Goal: Task Accomplishment & Management: Complete application form

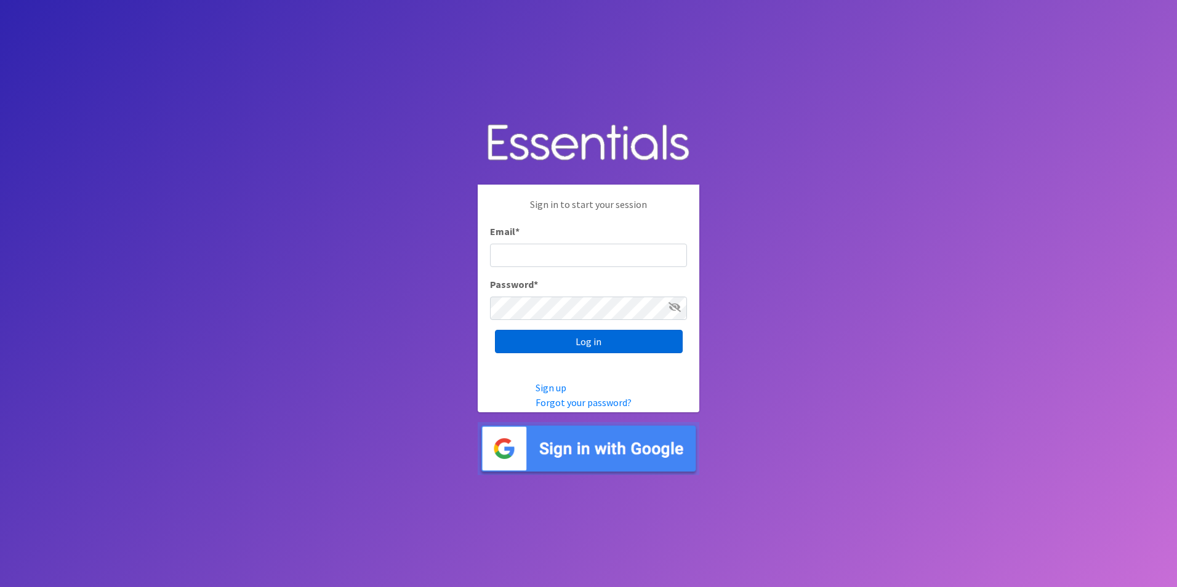
type input "Betsy.GuzmanMendoza@centralhealth.net"
click at [577, 338] on input "Log in" at bounding box center [589, 341] width 188 height 23
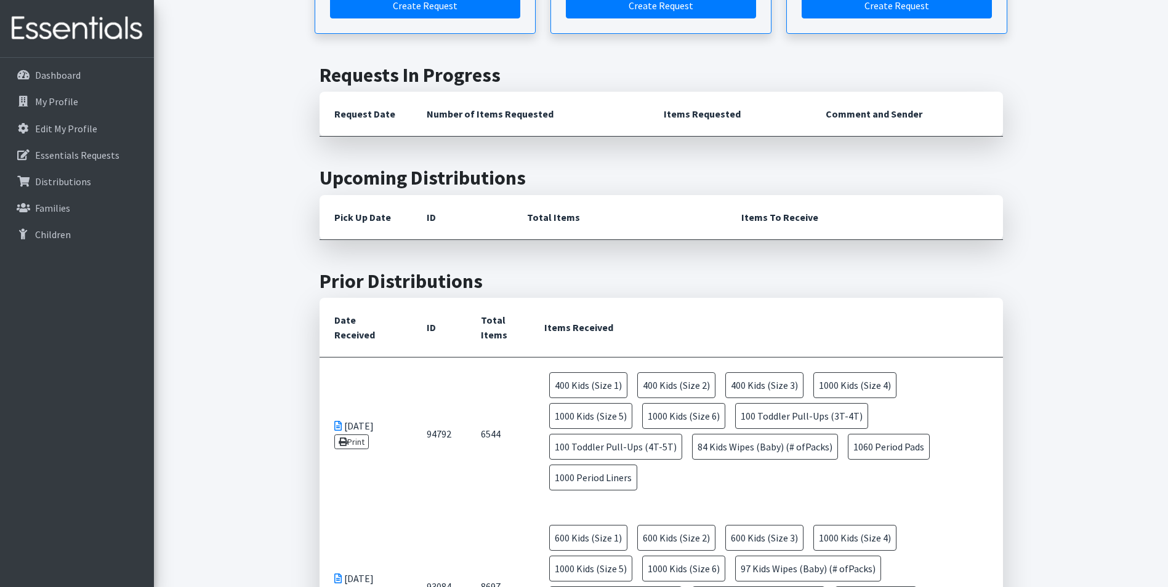
scroll to position [283, 0]
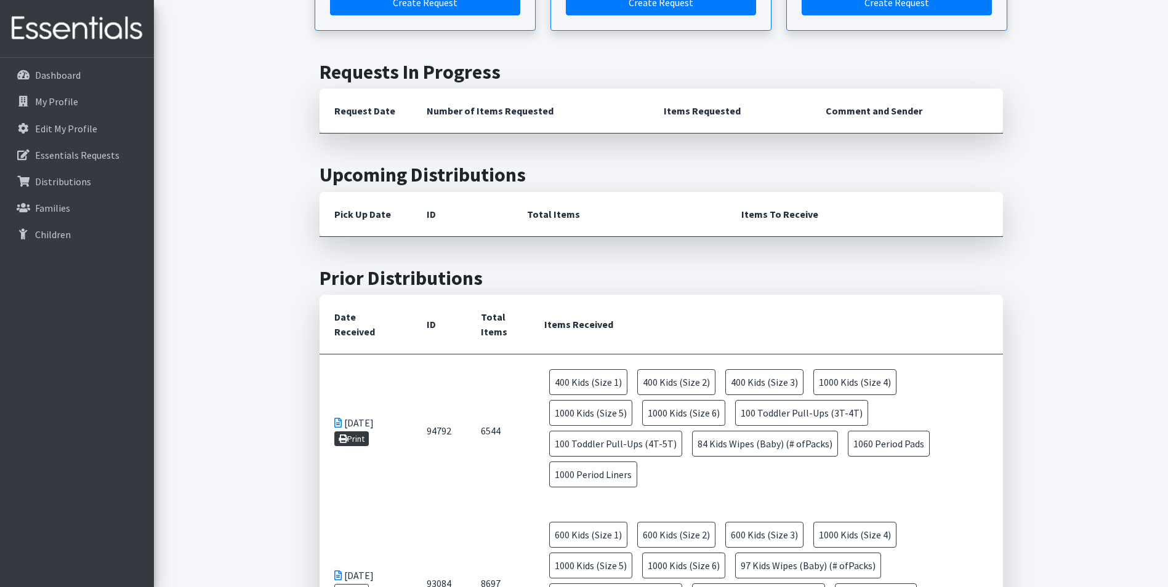
click at [360, 432] on link "Print" at bounding box center [351, 439] width 35 height 15
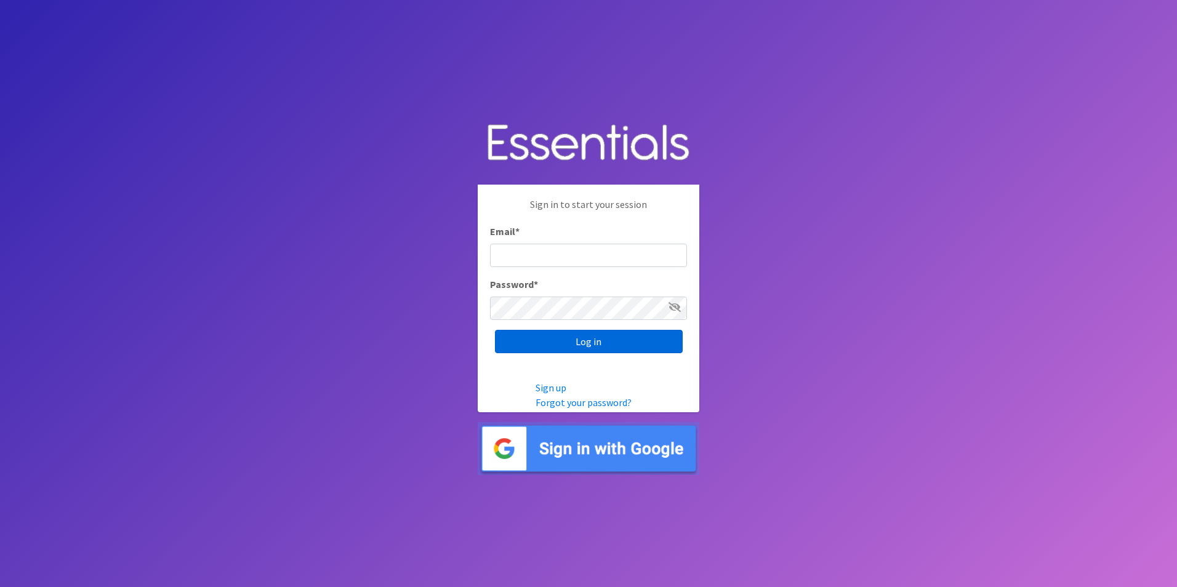
type input "Betsy.GuzmanMendoza@centralhealth.net"
click at [573, 345] on input "Log in" at bounding box center [589, 341] width 188 height 23
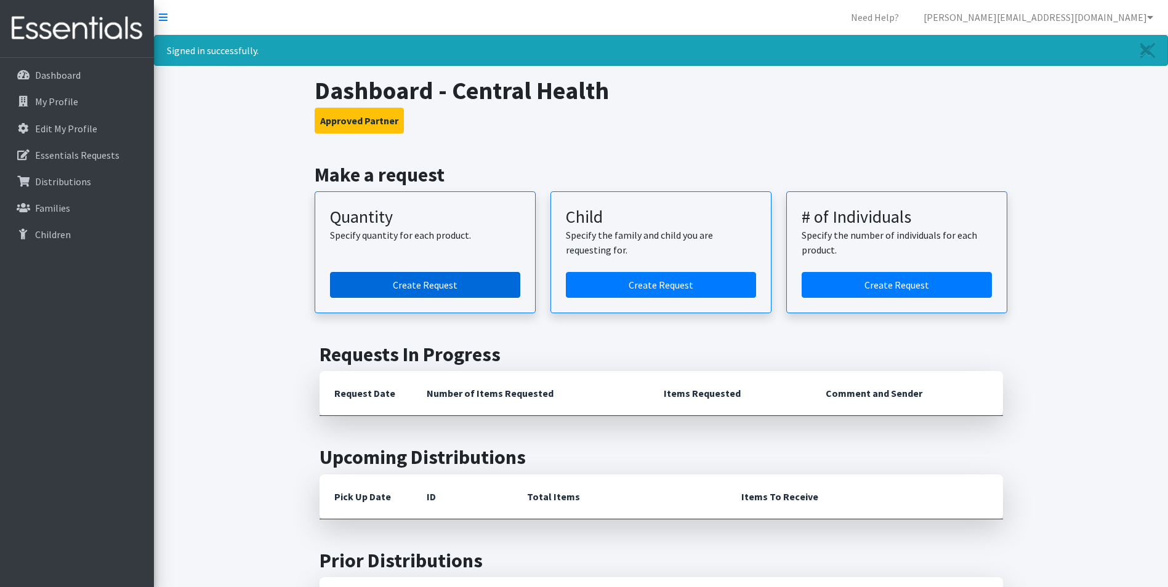
click at [401, 286] on link "Create Request" at bounding box center [425, 285] width 190 height 26
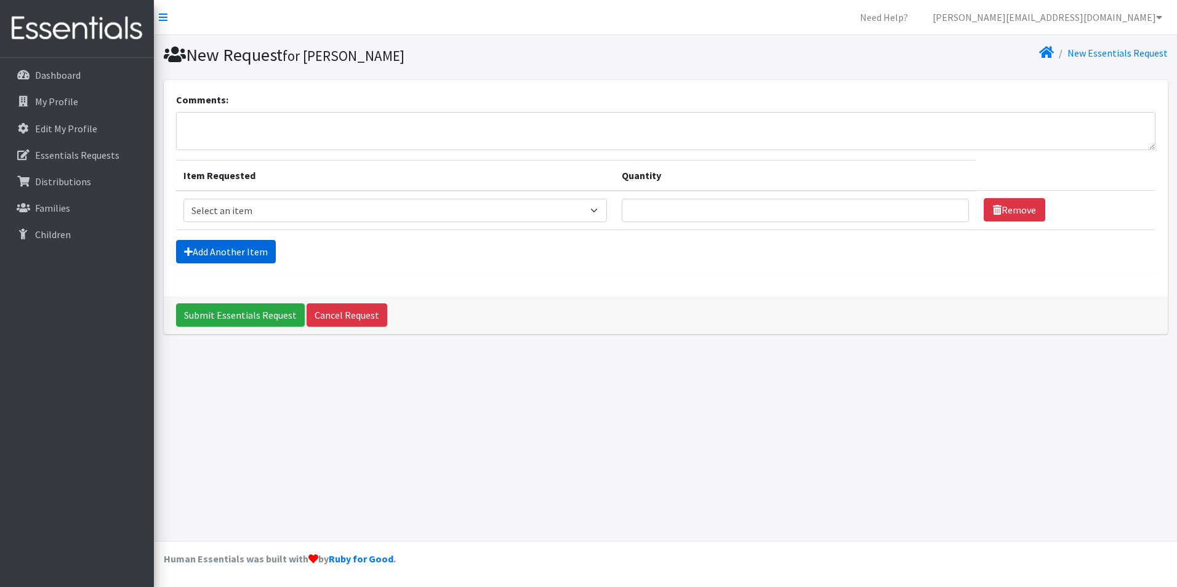
click at [224, 257] on link "Add Another Item" at bounding box center [226, 251] width 100 height 23
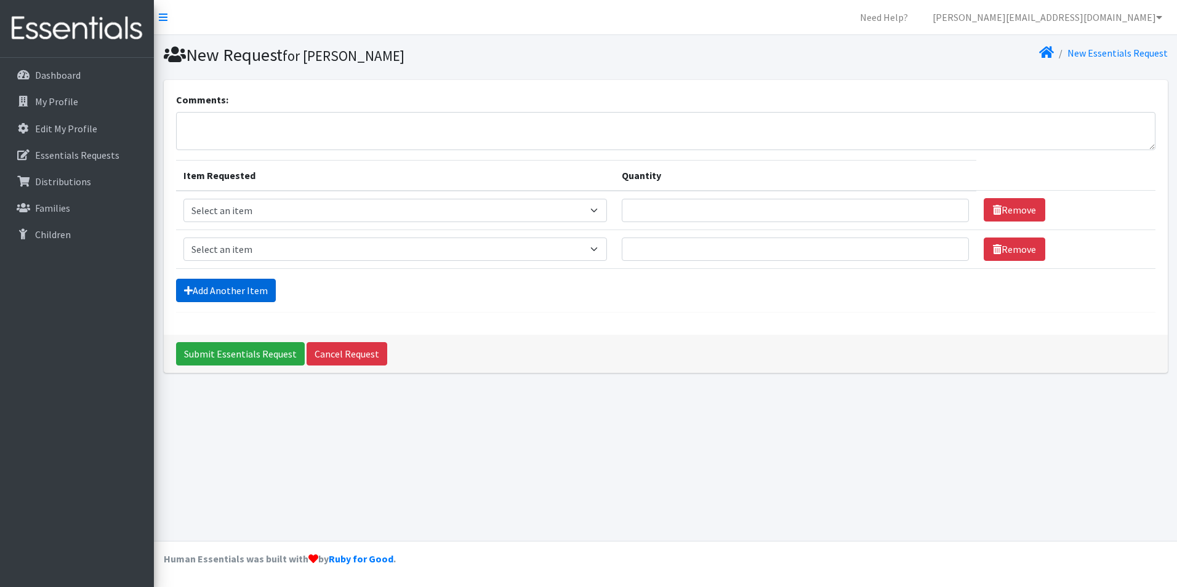
click at [218, 292] on link "Add Another Item" at bounding box center [226, 290] width 100 height 23
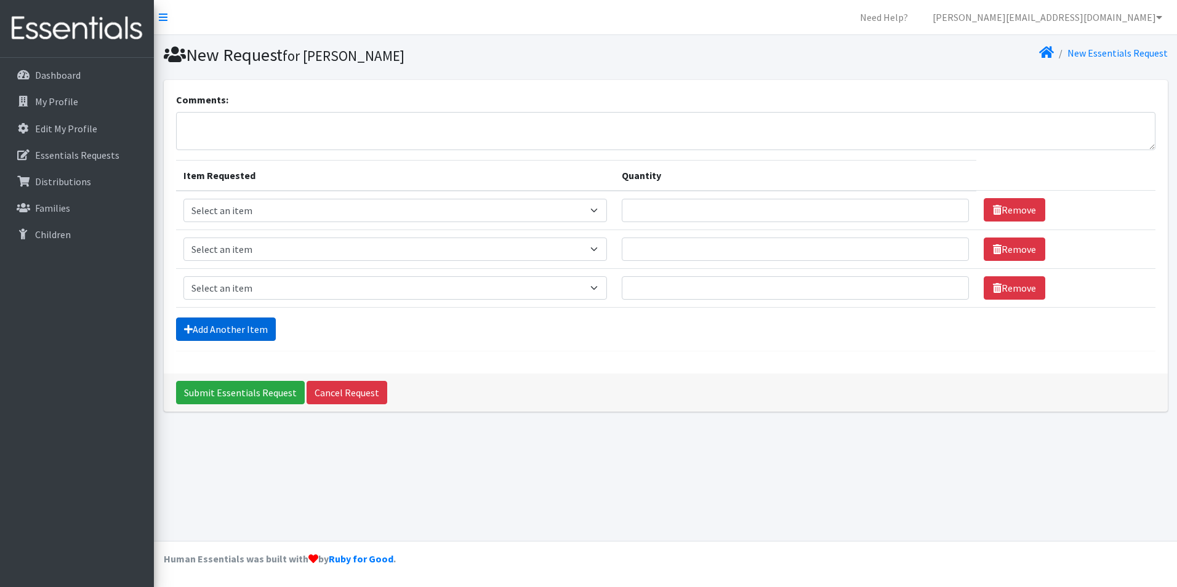
click at [219, 331] on link "Add Another Item" at bounding box center [226, 329] width 100 height 23
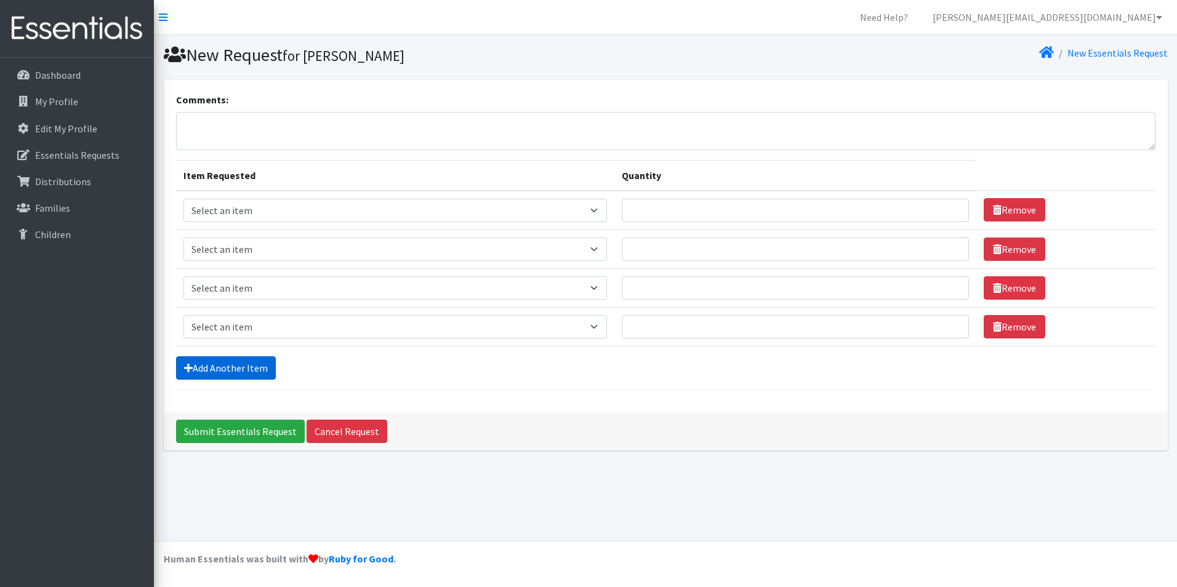
click at [227, 360] on link "Add Another Item" at bounding box center [226, 367] width 100 height 23
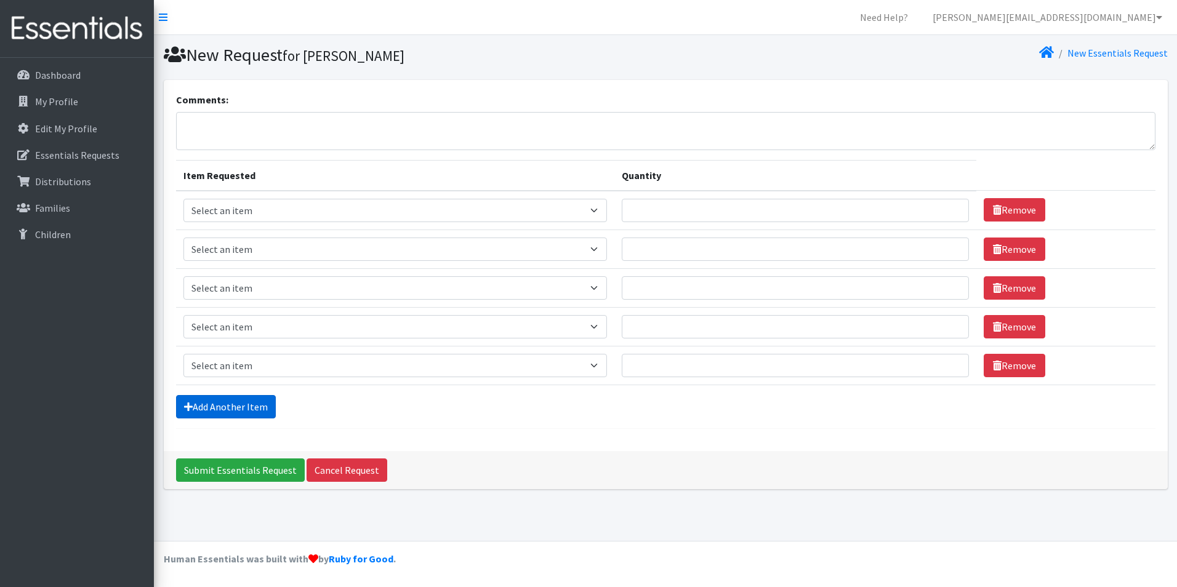
click at [236, 408] on link "Add Another Item" at bounding box center [226, 406] width 100 height 23
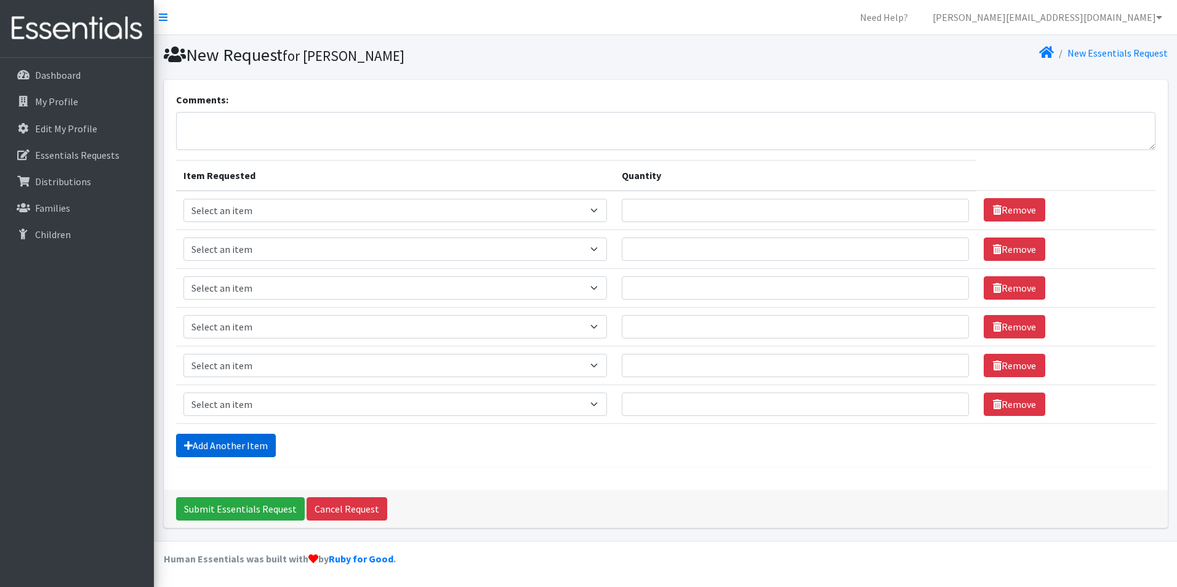
click at [237, 448] on link "Add Another Item" at bounding box center [226, 445] width 100 height 23
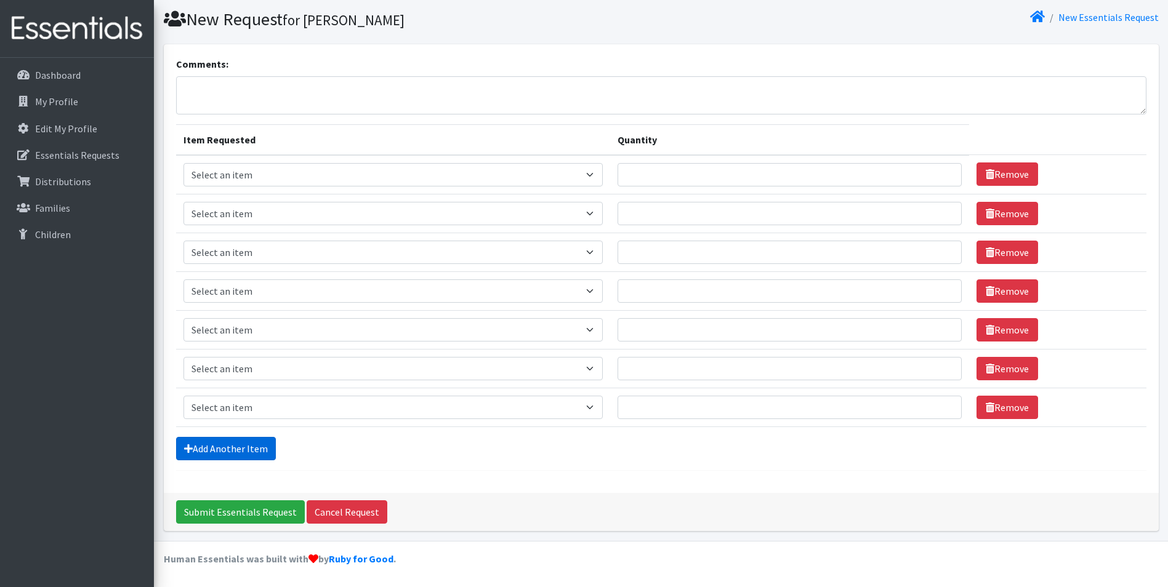
click at [238, 450] on link "Add Another Item" at bounding box center [226, 448] width 100 height 23
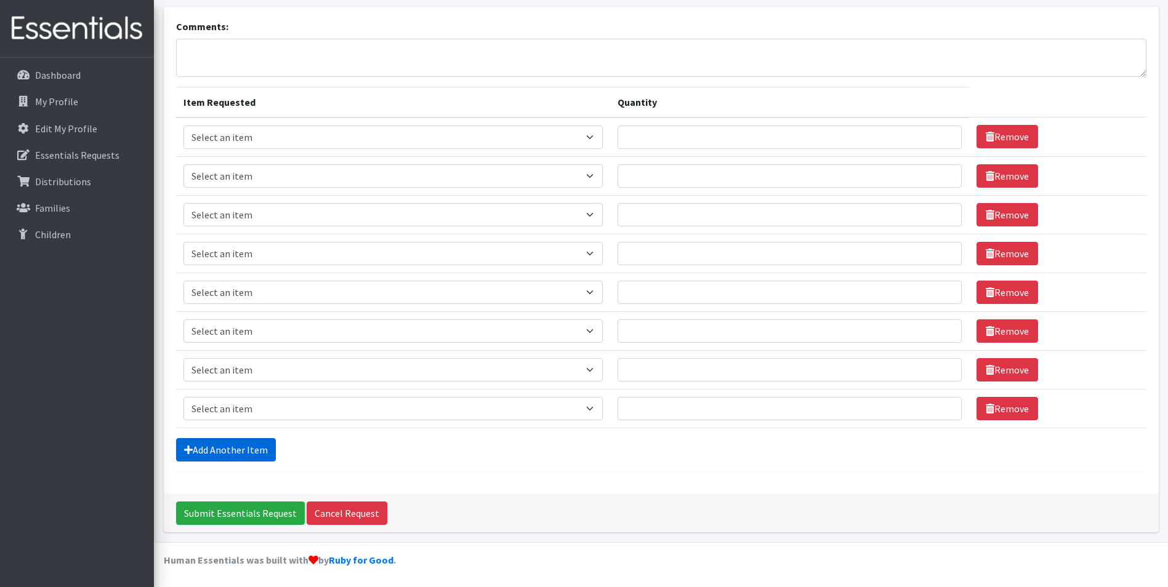
scroll to position [74, 0]
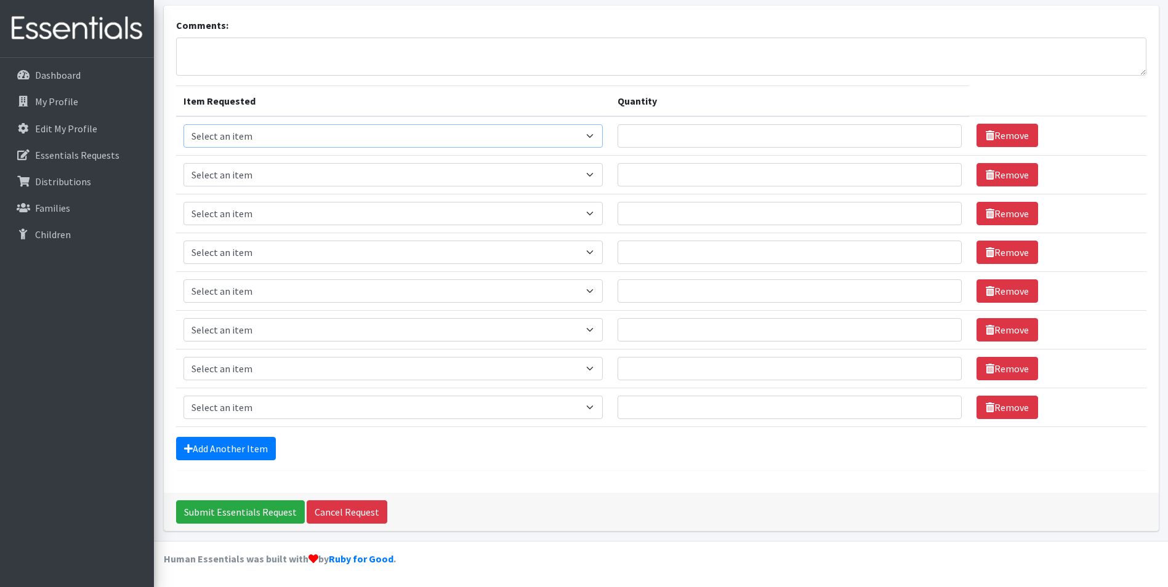
click at [261, 134] on select "Select an item Baby Formula Kids (Newborn) Kids (Preemie) Kids (Size 1) Kids (S…" at bounding box center [393, 135] width 420 height 23
select select "442"
click at [183, 124] on select "Select an item Baby Formula Kids (Newborn) Kids (Preemie) Kids (Size 1) Kids (S…" at bounding box center [393, 135] width 420 height 23
click at [233, 169] on select "Select an item Baby Formula Kids (Newborn) Kids (Preemie) Kids (Size 1) Kids (S…" at bounding box center [393, 174] width 420 height 23
select select "459"
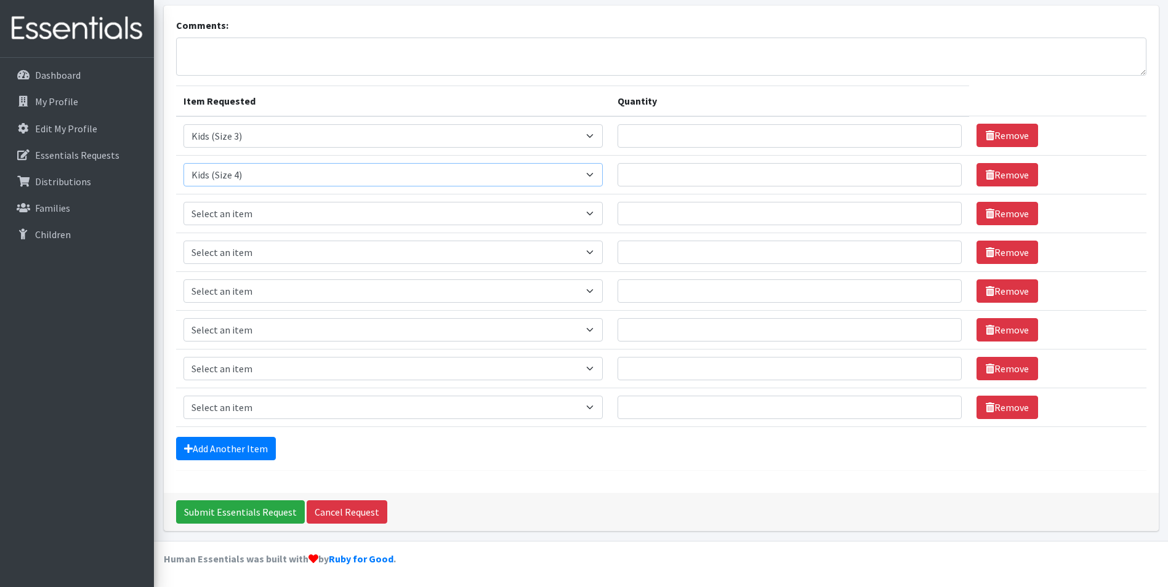
click at [183, 163] on select "Select an item Baby Formula Kids (Newborn) Kids (Preemie) Kids (Size 1) Kids (S…" at bounding box center [393, 174] width 420 height 23
click at [222, 218] on select "Select an item Baby Formula Kids (Newborn) Kids (Preemie) Kids (Size 1) Kids (S…" at bounding box center [393, 213] width 420 height 23
select select "460"
click at [183, 202] on select "Select an item Baby Formula Kids (Newborn) Kids (Preemie) Kids (Size 1) Kids (S…" at bounding box center [393, 213] width 420 height 23
click at [234, 243] on select "Select an item Baby Formula Kids (Newborn) Kids (Preemie) Kids (Size 1) Kids (S…" at bounding box center [393, 252] width 420 height 23
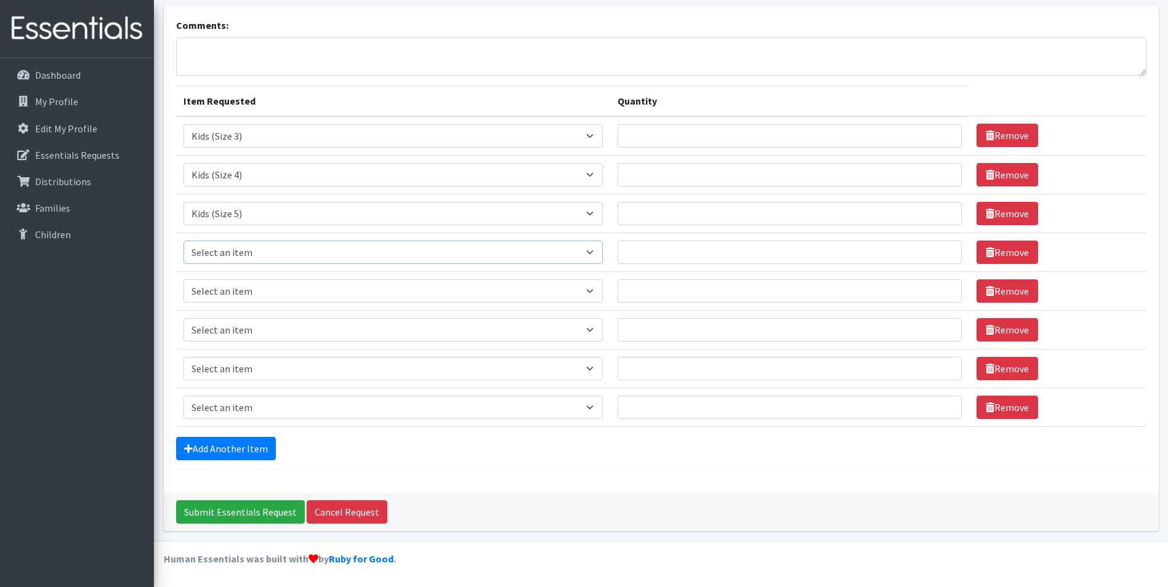
select select "462"
click at [183, 241] on select "Select an item Baby Formula Kids (Newborn) Kids (Preemie) Kids (Size 1) Kids (S…" at bounding box center [393, 252] width 420 height 23
click at [261, 291] on select "Select an item Baby Formula Kids (Newborn) Kids (Preemie) Kids (Size 1) Kids (S…" at bounding box center [393, 291] width 420 height 23
select select "434"
click at [183, 280] on select "Select an item Baby Formula Kids (Newborn) Kids (Preemie) Kids (Size 1) Kids (S…" at bounding box center [393, 291] width 420 height 23
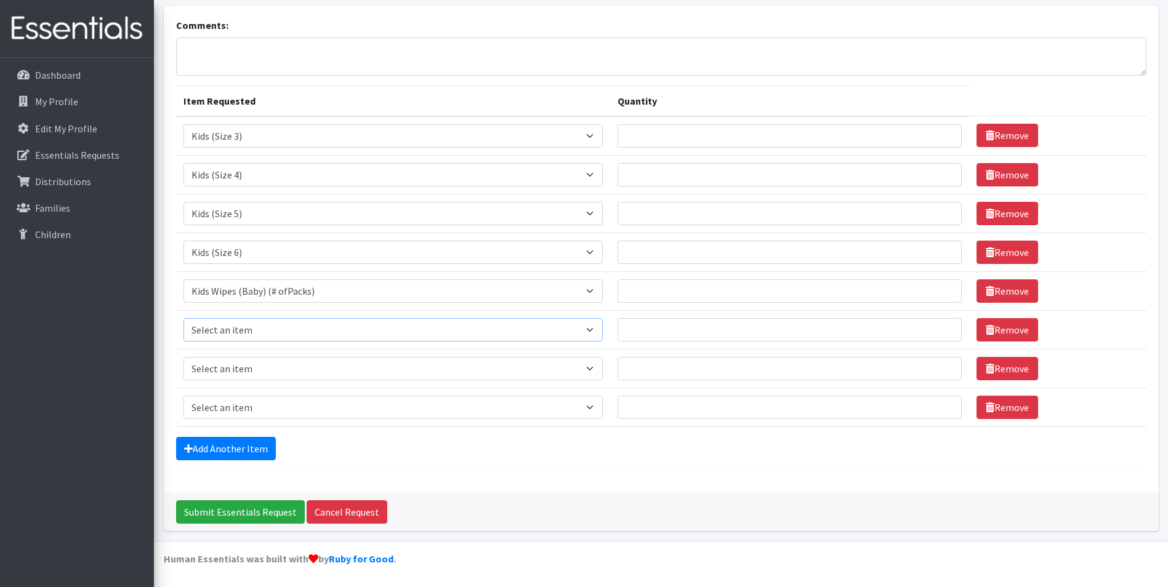
click at [248, 336] on select "Select an item Baby Formula Kids (Newborn) Kids (Preemie) Kids (Size 1) Kids (S…" at bounding box center [393, 329] width 420 height 23
select select "445"
click at [183, 318] on select "Select an item Baby Formula Kids (Newborn) Kids (Preemie) Kids (Size 1) Kids (S…" at bounding box center [393, 329] width 420 height 23
click at [252, 372] on select "Select an item Baby Formula Kids (Newborn) Kids (Preemie) Kids (Size 1) Kids (S…" at bounding box center [393, 368] width 420 height 23
select select "446"
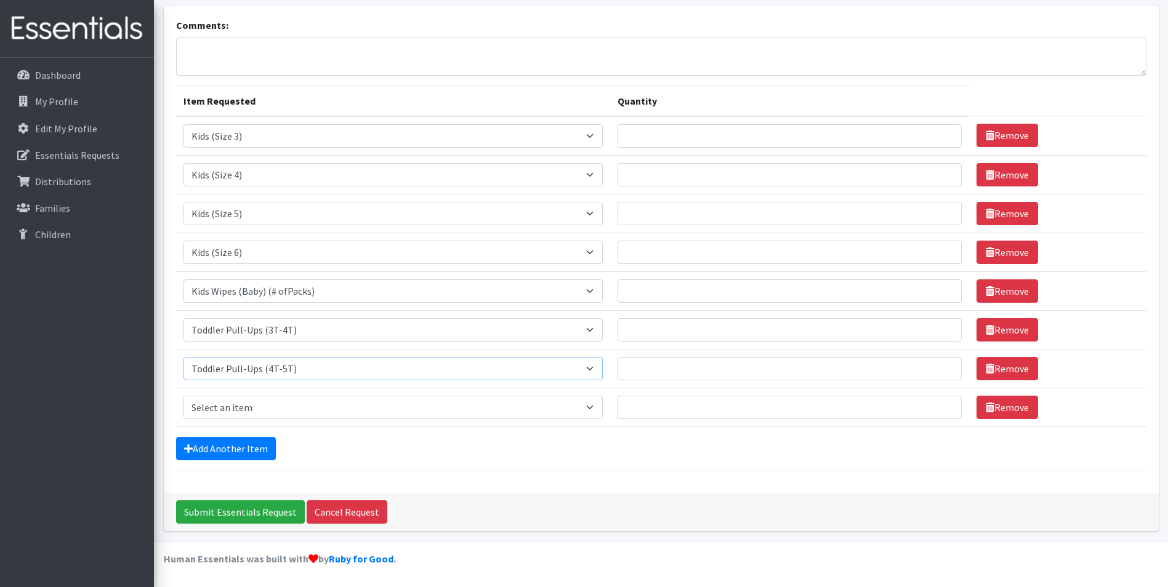
click at [183, 357] on select "Select an item Baby Formula Kids (Newborn) Kids (Preemie) Kids (Size 1) Kids (S…" at bounding box center [393, 368] width 420 height 23
click at [253, 409] on select "Select an item Baby Formula Kids (Newborn) Kids (Preemie) Kids (Size 1) Kids (S…" at bounding box center [393, 407] width 420 height 23
select select "1535"
click at [183, 396] on select "Select an item Baby Formula Kids (Newborn) Kids (Preemie) Kids (Size 1) Kids (S…" at bounding box center [393, 407] width 420 height 23
click at [230, 449] on link "Add Another Item" at bounding box center [226, 448] width 100 height 23
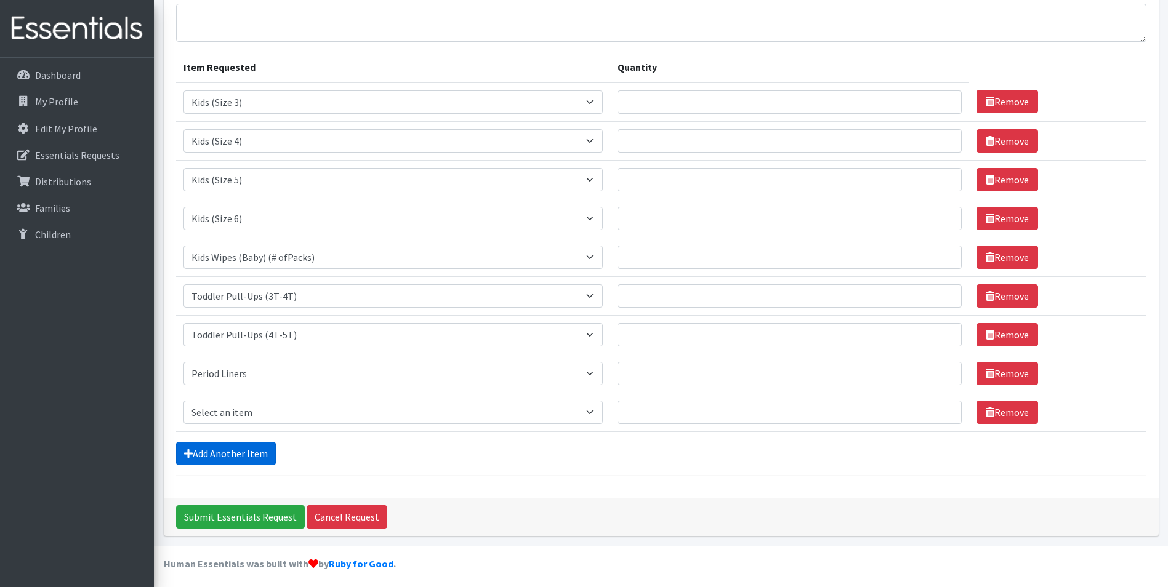
scroll to position [113, 0]
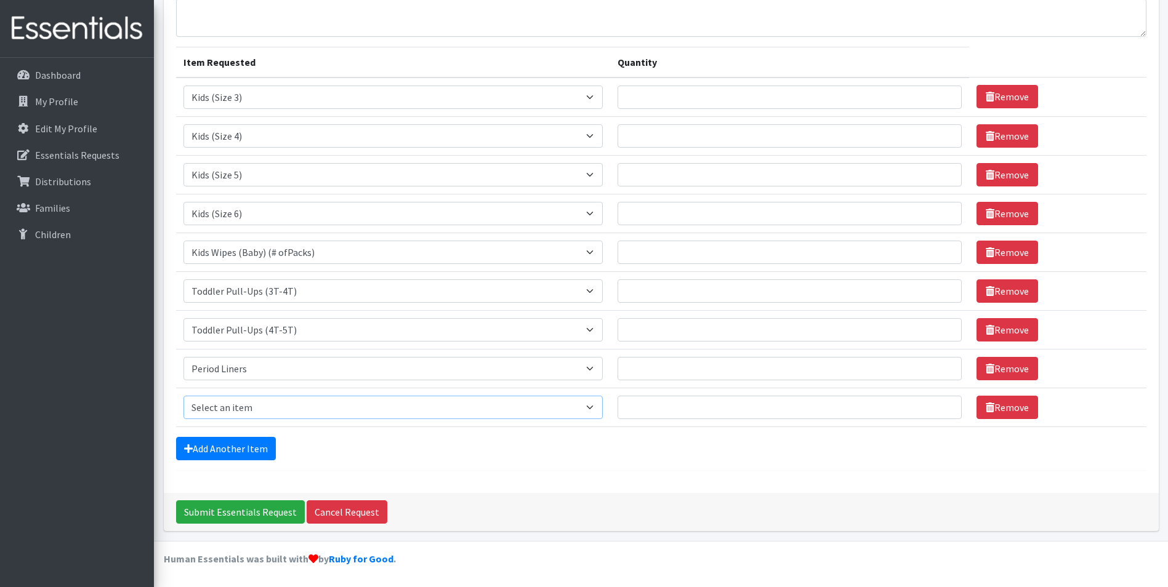
click at [273, 407] on select "Select an item Baby Formula Kids (Newborn) Kids (Preemie) Kids (Size 1) Kids (S…" at bounding box center [393, 407] width 420 height 23
select select "1534"
click at [183, 396] on select "Select an item Baby Formula Kids (Newborn) Kids (Preemie) Kids (Size 1) Kids (S…" at bounding box center [393, 407] width 420 height 23
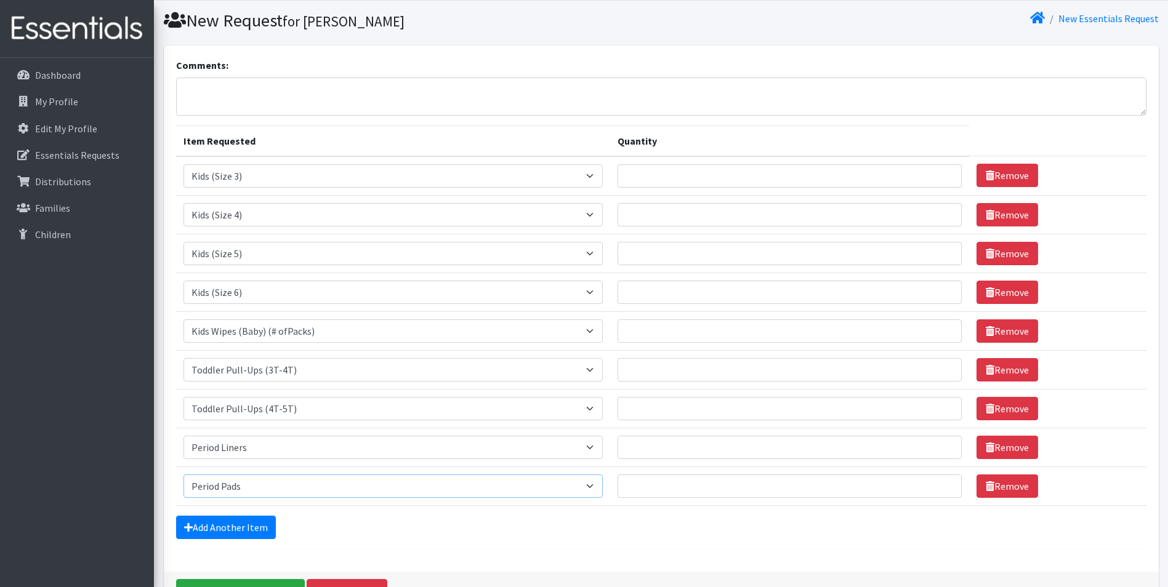
scroll to position [0, 0]
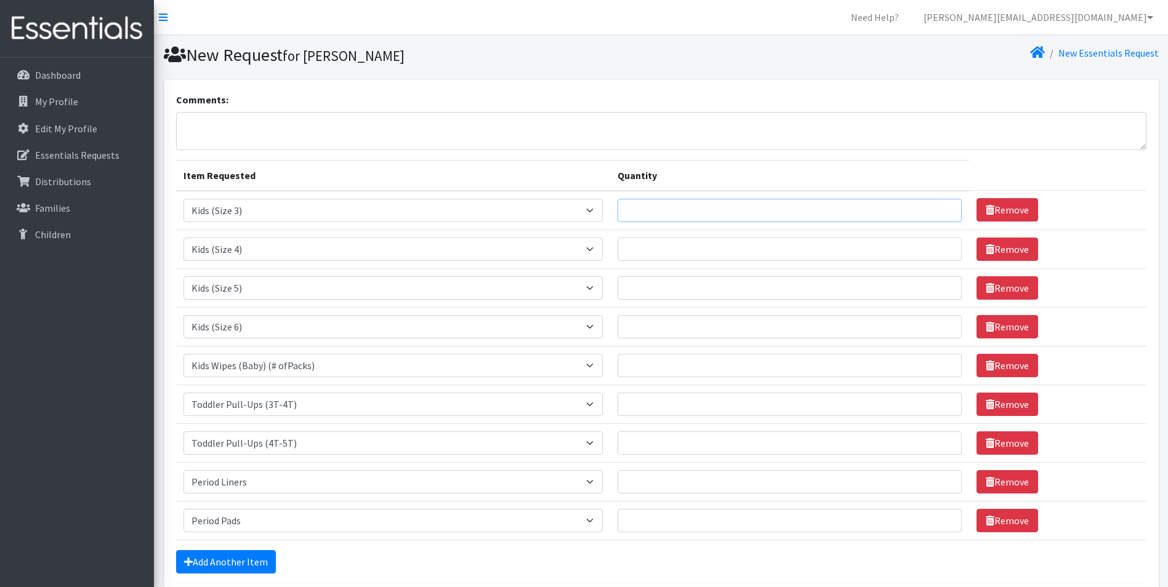
click at [698, 217] on input "Quantity" at bounding box center [790, 210] width 344 height 23
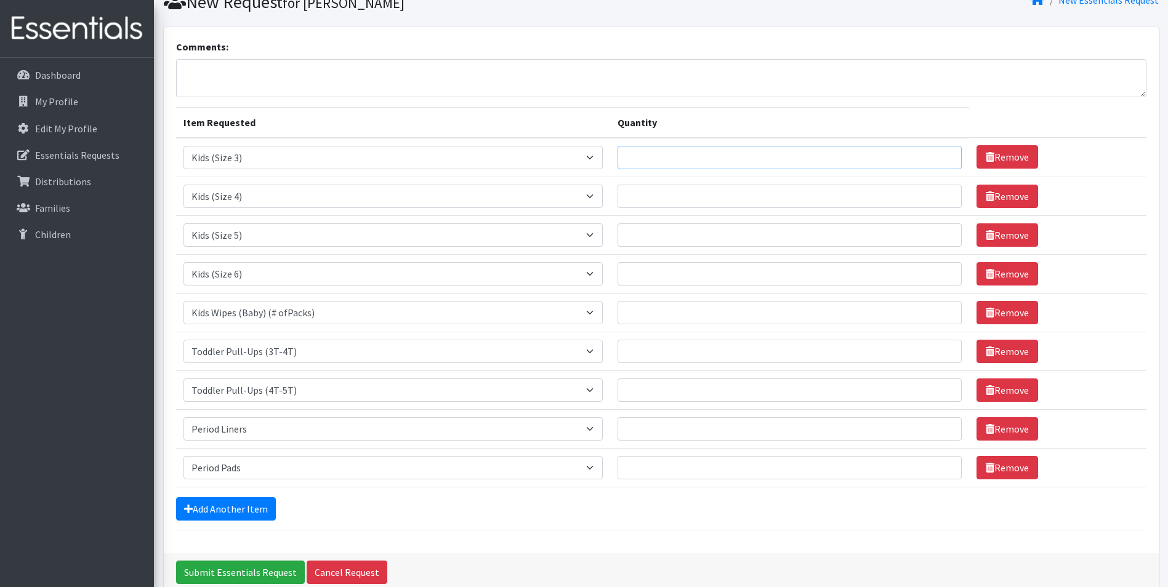
scroll to position [52, 0]
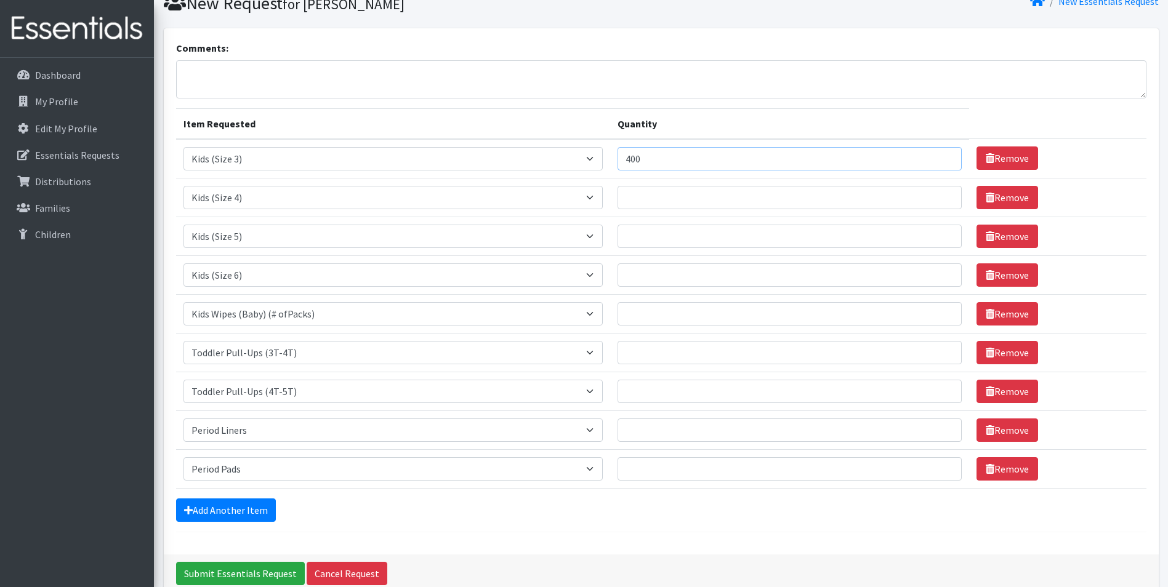
type input "400"
click at [713, 203] on input "Quantity" at bounding box center [790, 197] width 344 height 23
type input "1300"
click at [700, 230] on input "Quantity" at bounding box center [790, 236] width 344 height 23
type input "1350"
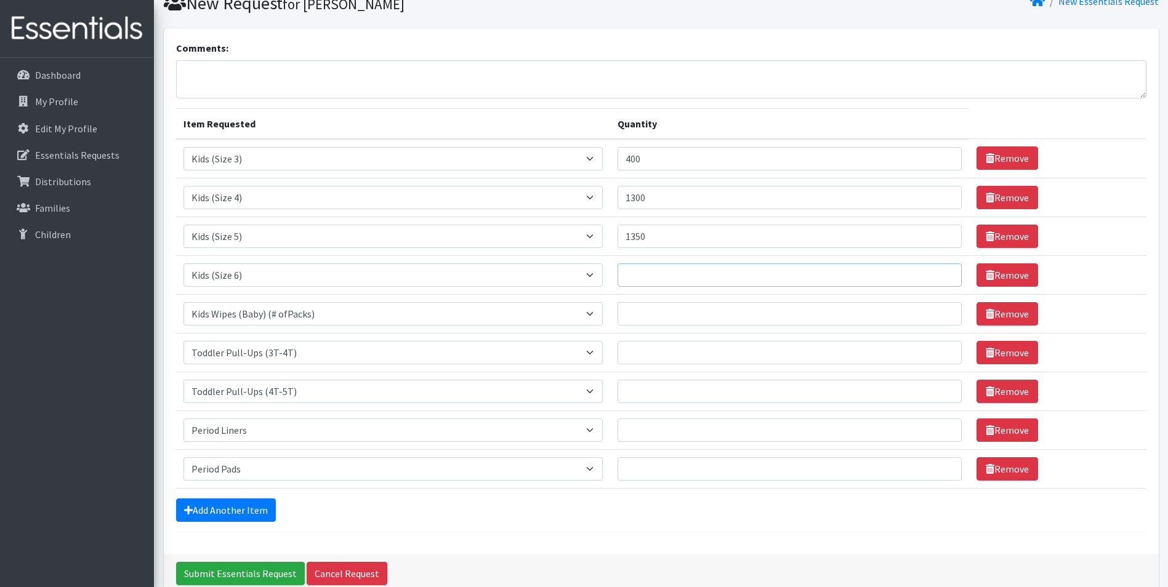
click at [692, 270] on input "Quantity" at bounding box center [790, 275] width 344 height 23
type input "1350"
click at [693, 302] on input "Quantity" at bounding box center [790, 313] width 344 height 23
click at [670, 196] on input "1300" at bounding box center [790, 197] width 344 height 23
type input "1400"
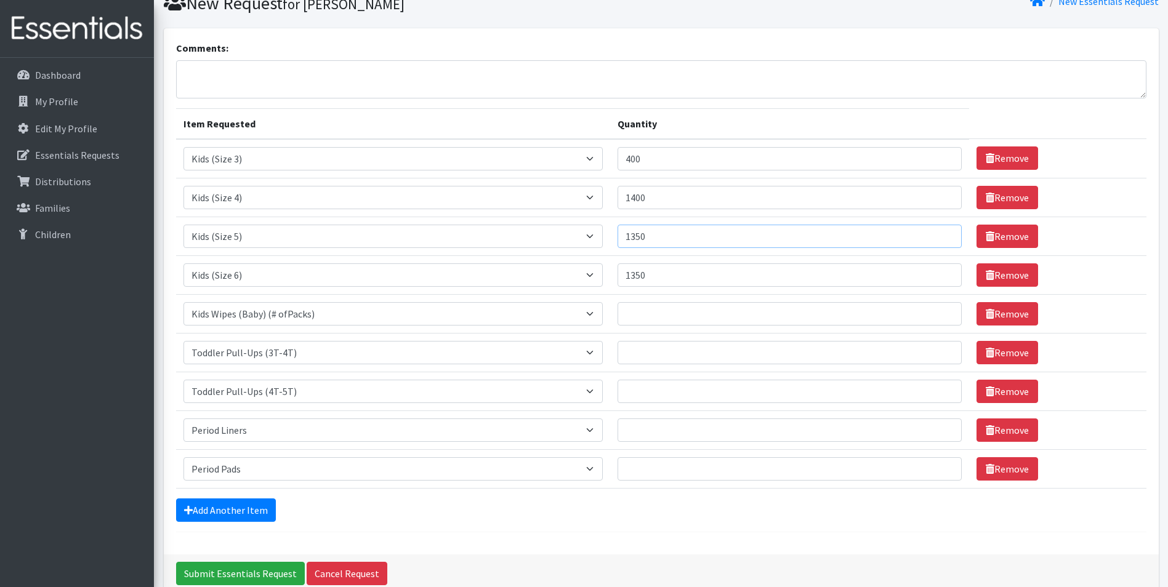
click at [672, 247] on input "1350" at bounding box center [790, 236] width 344 height 23
type input "1400"
click at [680, 275] on input "1350" at bounding box center [790, 275] width 344 height 23
type input "1400"
click at [677, 162] on input "400" at bounding box center [790, 158] width 344 height 23
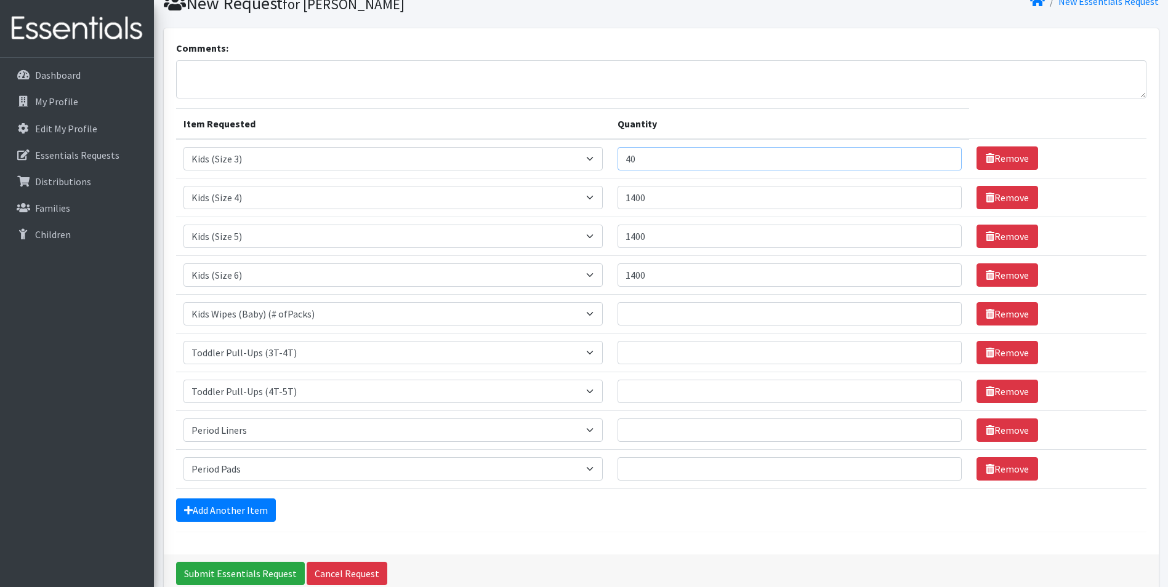
type input "4"
type input "500"
click at [673, 199] on input "1400" at bounding box center [790, 197] width 344 height 23
click at [644, 239] on input "1400" at bounding box center [790, 236] width 344 height 23
type input "1500"
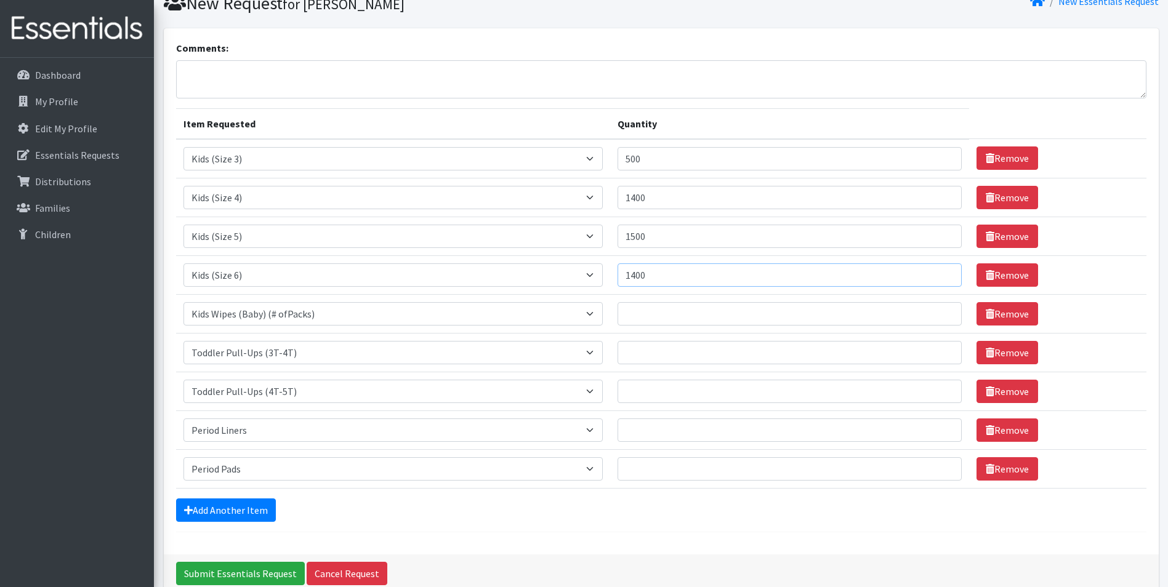
click at [643, 276] on input "1400" at bounding box center [790, 275] width 344 height 23
type input "1500"
click at [642, 203] on input "1400" at bounding box center [790, 197] width 344 height 23
click at [645, 200] on input "1400" at bounding box center [790, 197] width 344 height 23
type input "1500"
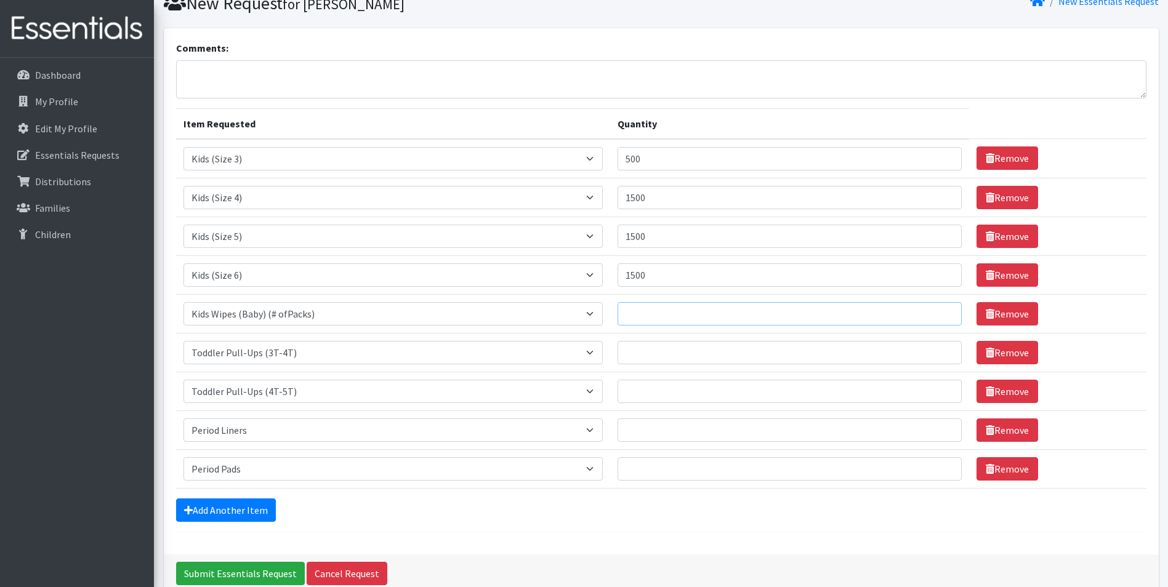
click at [658, 316] on input "Quantity" at bounding box center [790, 313] width 344 height 23
type input "4"
type input "100"
click at [706, 355] on input "Quantity" at bounding box center [790, 352] width 344 height 23
type input "150"
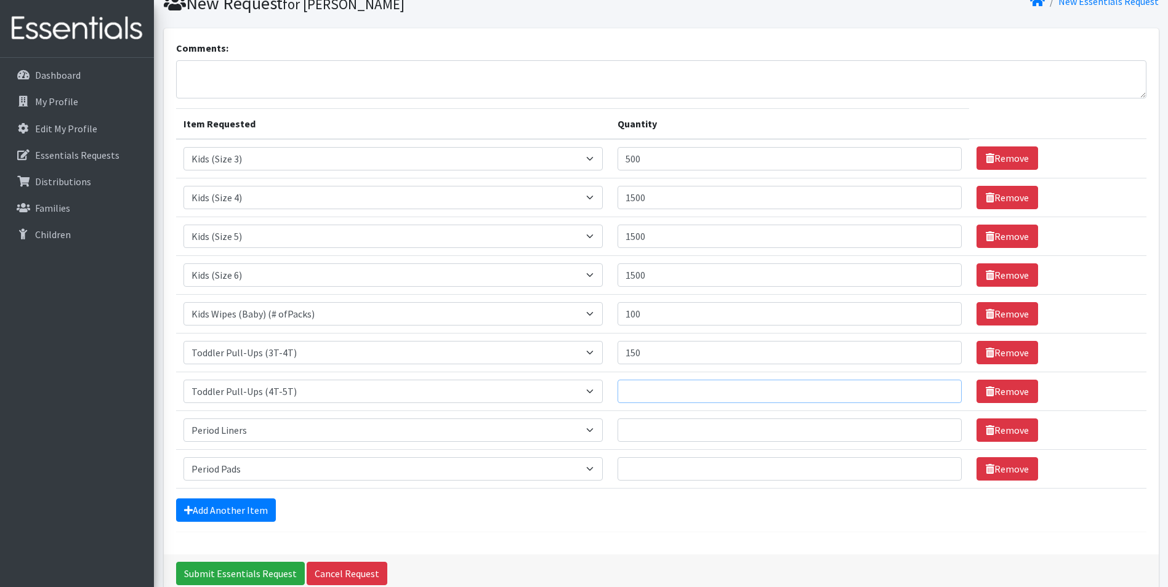
click at [692, 396] on input "Quantity" at bounding box center [790, 391] width 344 height 23
type input "1500"
click at [702, 422] on input "Quantity" at bounding box center [790, 430] width 344 height 23
type input "5"
type input "600"
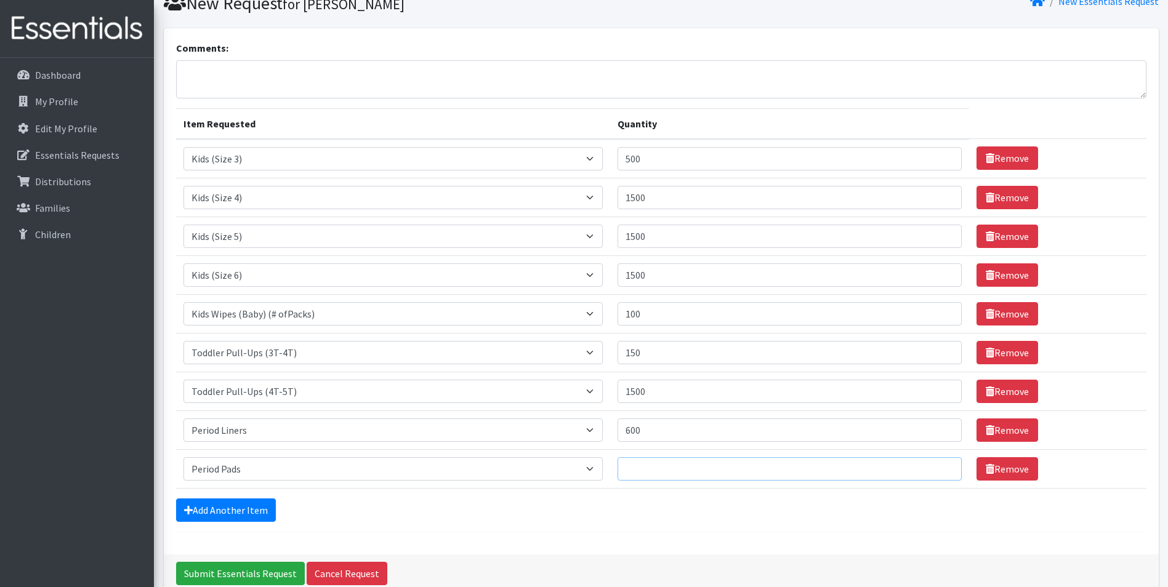
click at [685, 466] on input "Quantity" at bounding box center [790, 468] width 344 height 23
type input "600"
click at [630, 508] on div "Add Another Item" at bounding box center [661, 510] width 970 height 23
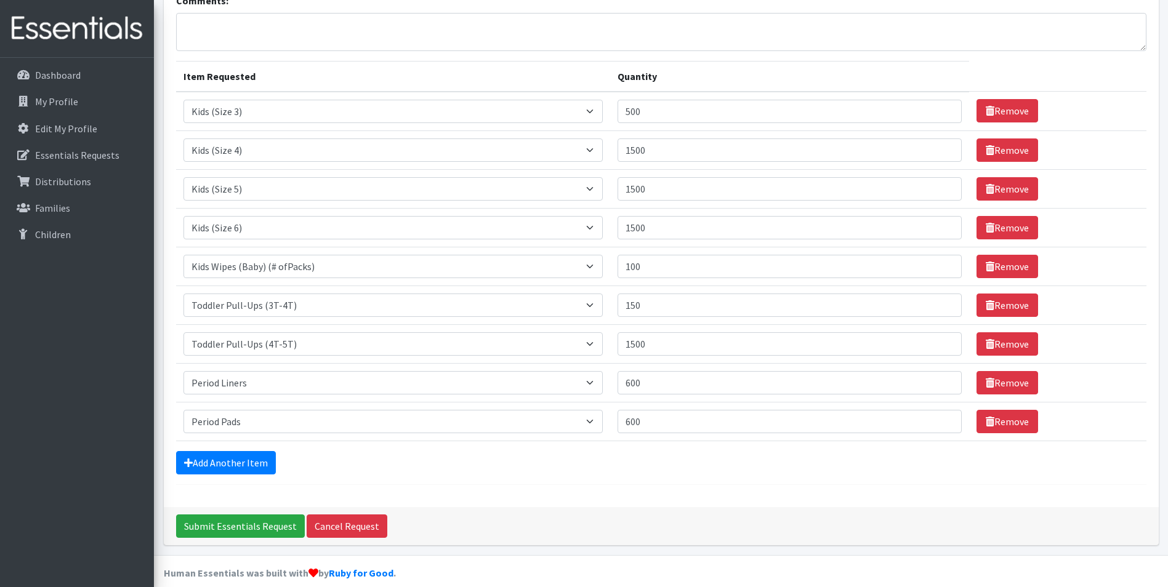
scroll to position [113, 0]
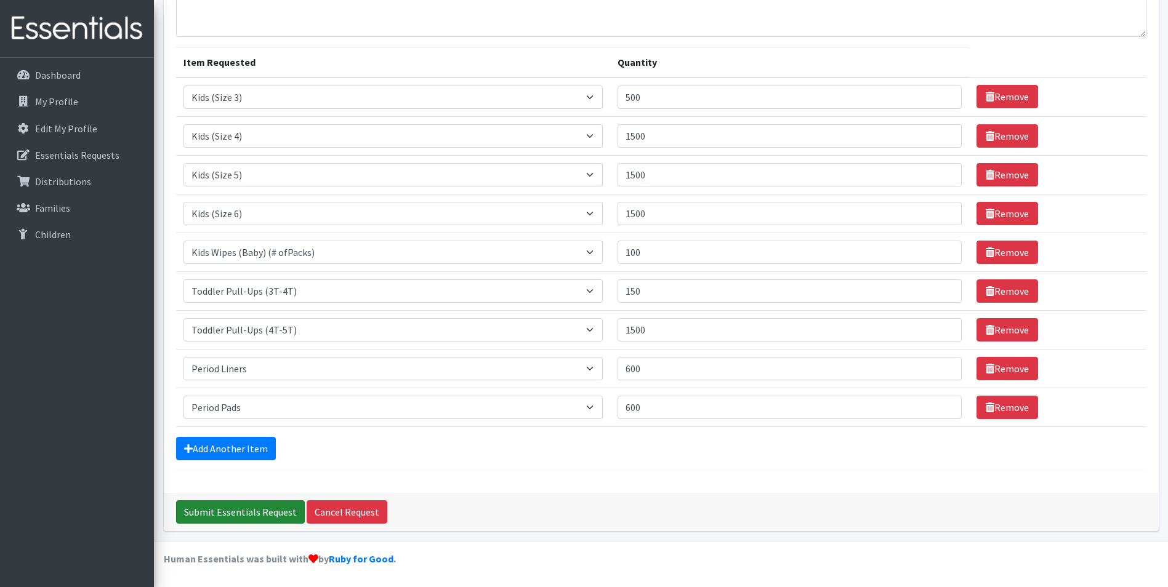
click at [267, 512] on input "Submit Essentials Request" at bounding box center [240, 512] width 129 height 23
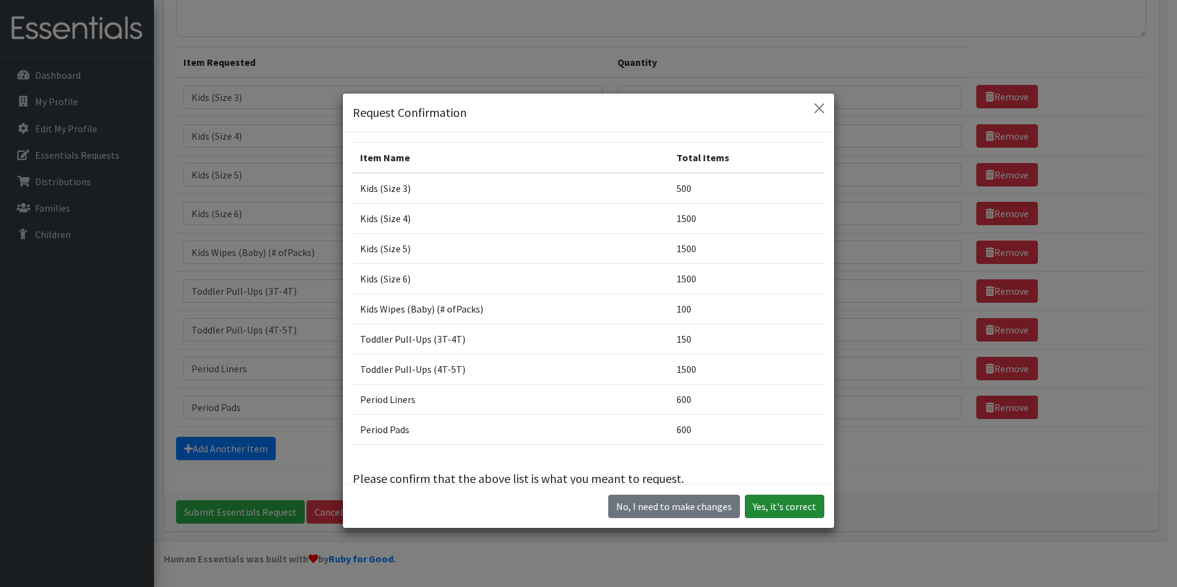
drag, startPoint x: 267, startPoint y: 512, endPoint x: 787, endPoint y: 505, distance: 520.3
click at [787, 505] on button "Yes, it's correct" at bounding box center [784, 506] width 79 height 23
